Goal: Task Accomplishment & Management: Use online tool/utility

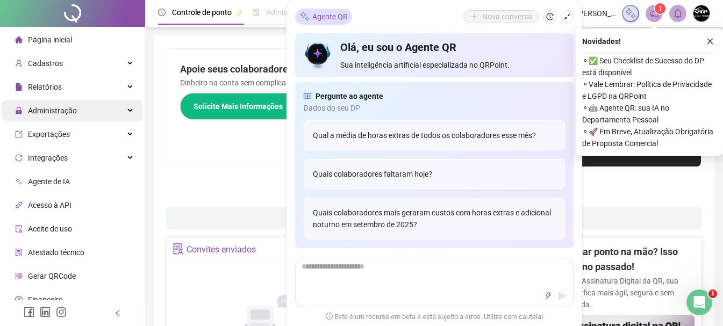
click at [80, 109] on div "Administração" at bounding box center [72, 110] width 140 height 21
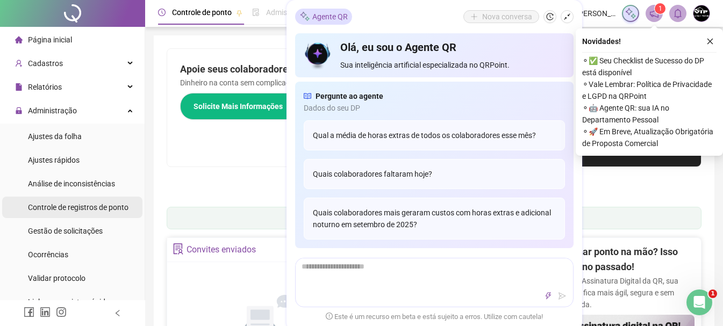
click at [104, 206] on span "Controle de registros de ponto" at bounding box center [78, 207] width 100 height 9
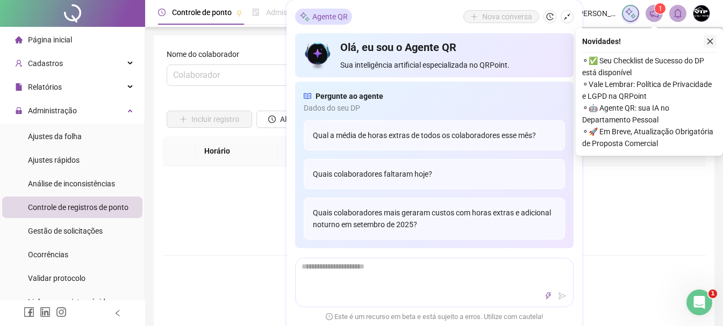
click at [708, 41] on icon "close" at bounding box center [710, 42] width 8 height 8
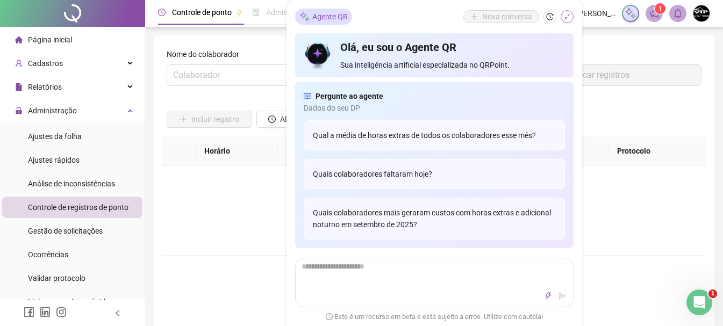
click at [562, 19] on button "button" at bounding box center [567, 16] width 13 height 13
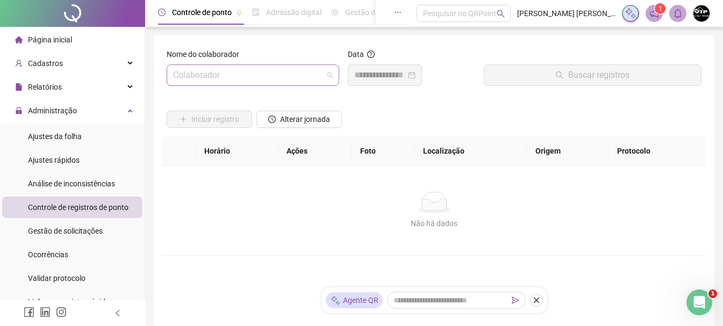
click at [320, 71] on input "search" at bounding box center [248, 75] width 150 height 20
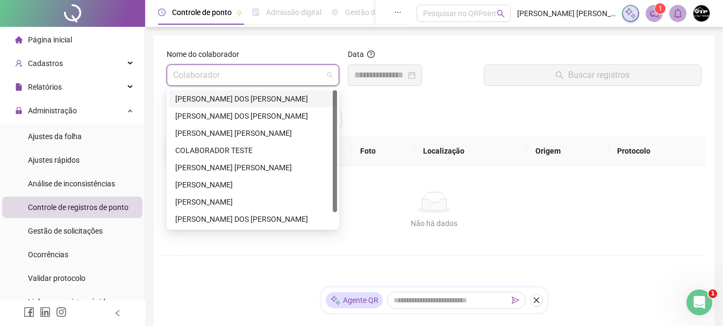
click at [264, 105] on div "[PERSON_NAME] DOS [PERSON_NAME]" at bounding box center [253, 98] width 168 height 17
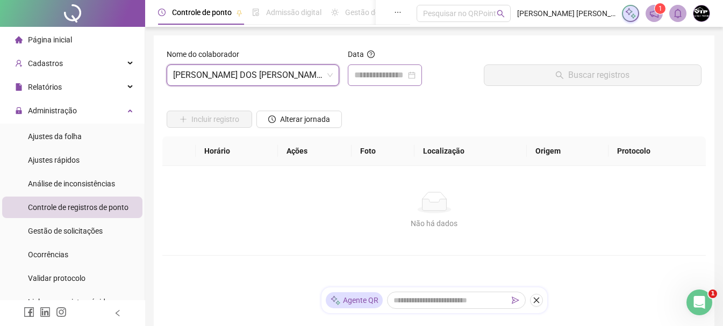
click at [415, 73] on div at bounding box center [384, 75] width 61 height 13
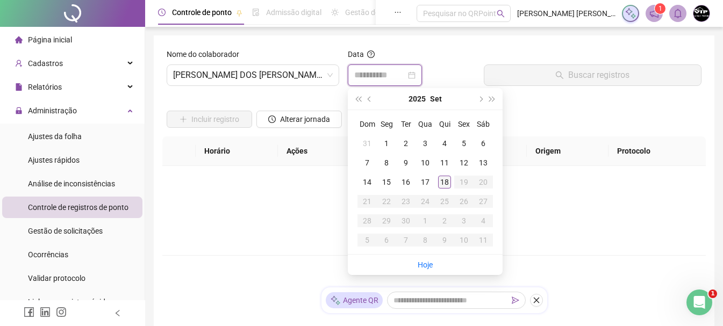
type input "**********"
click at [443, 182] on div "18" at bounding box center [444, 182] width 13 height 13
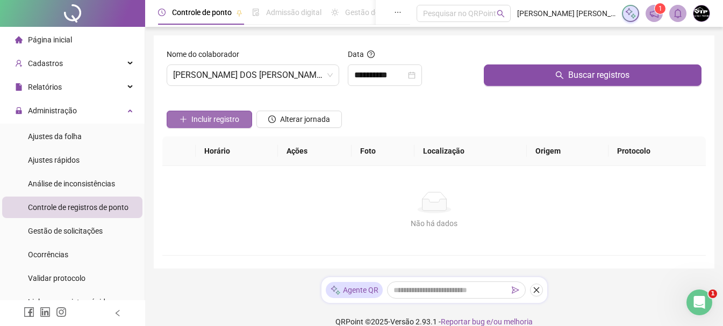
click at [220, 118] on span "Incluir registro" at bounding box center [215, 119] width 48 height 12
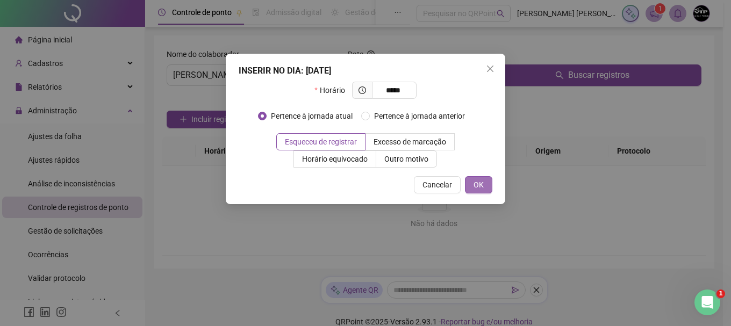
type input "*****"
click at [484, 181] on button "OK" at bounding box center [478, 184] width 27 height 17
